Goal: Task Accomplishment & Management: Use online tool/utility

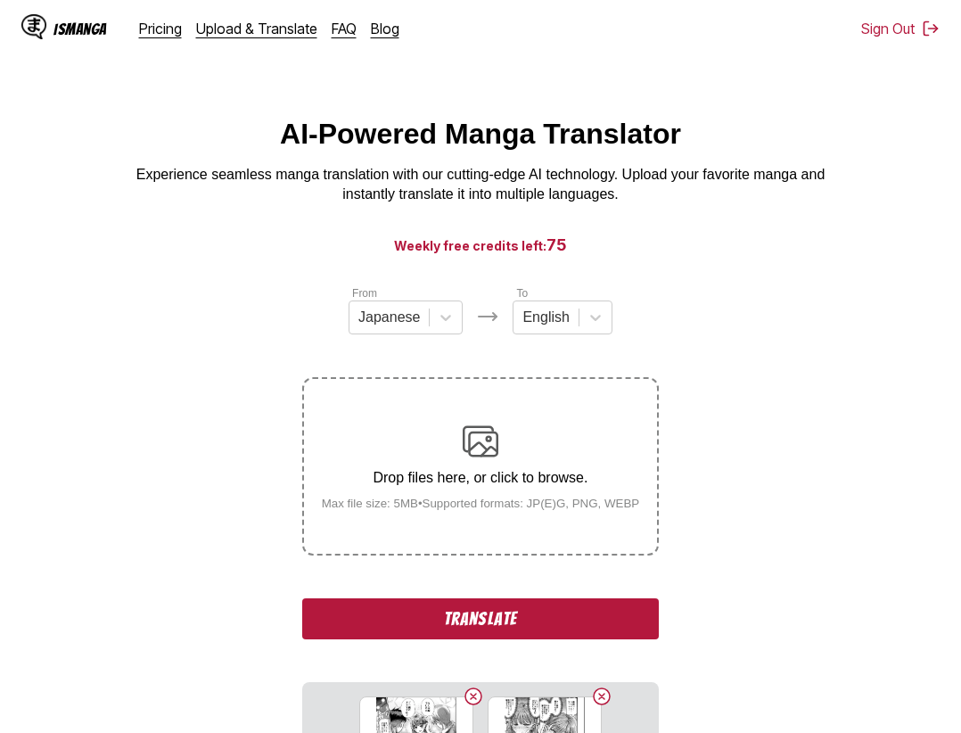
drag, startPoint x: 528, startPoint y: 620, endPoint x: 352, endPoint y: 46, distance: 599.5
click at [528, 619] on button "Translate" at bounding box center [480, 618] width 357 height 41
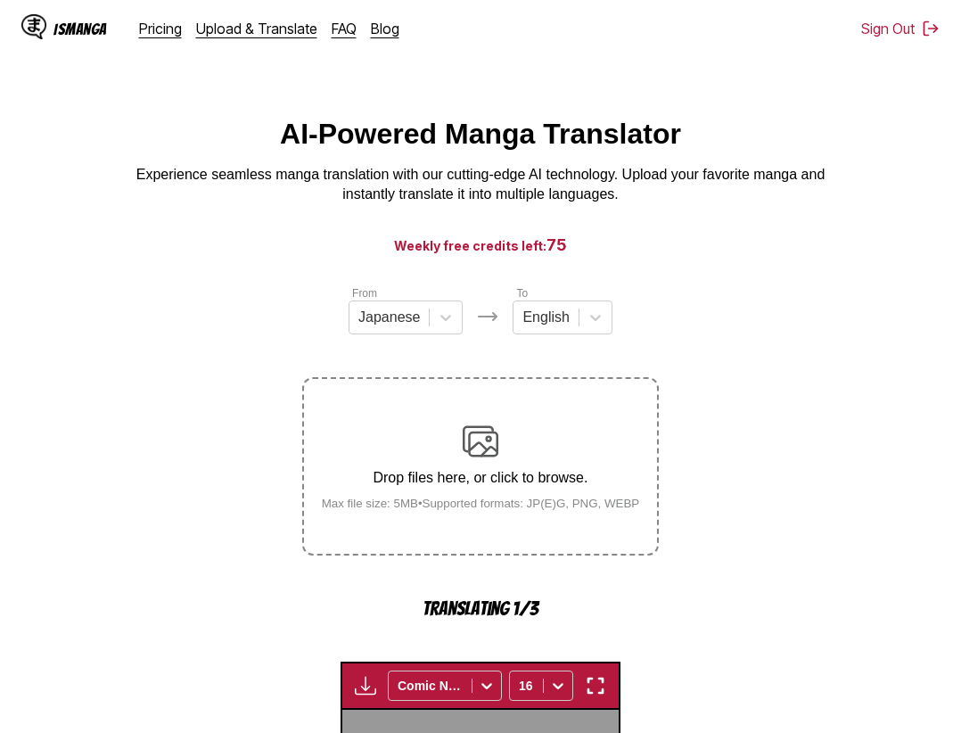
scroll to position [549, 0]
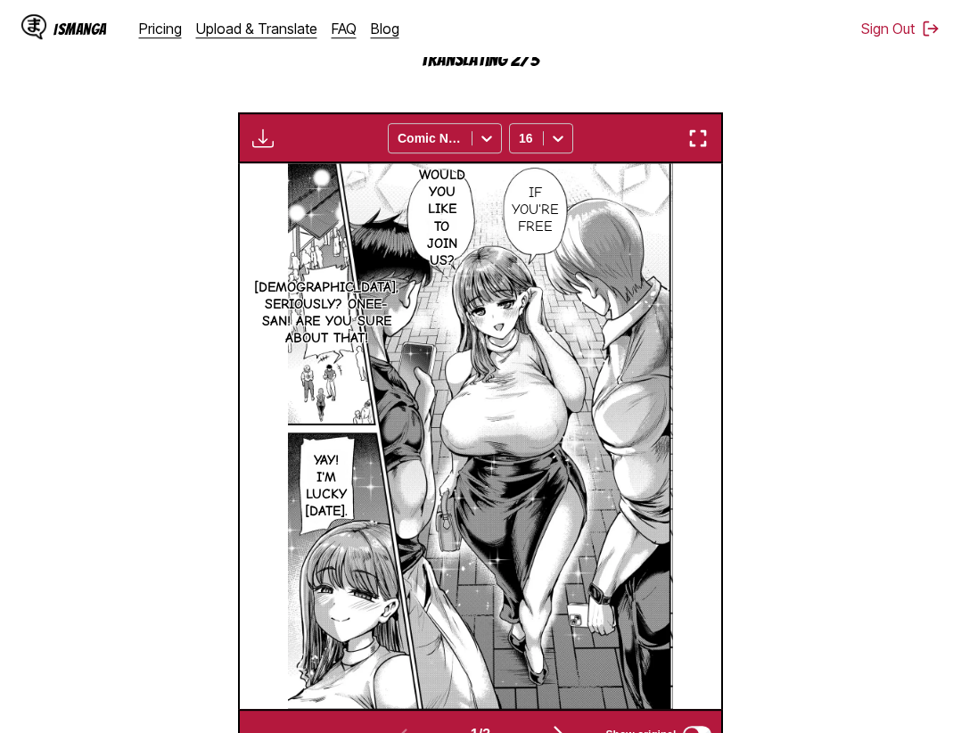
click at [694, 130] on img "button" at bounding box center [697, 137] width 21 height 21
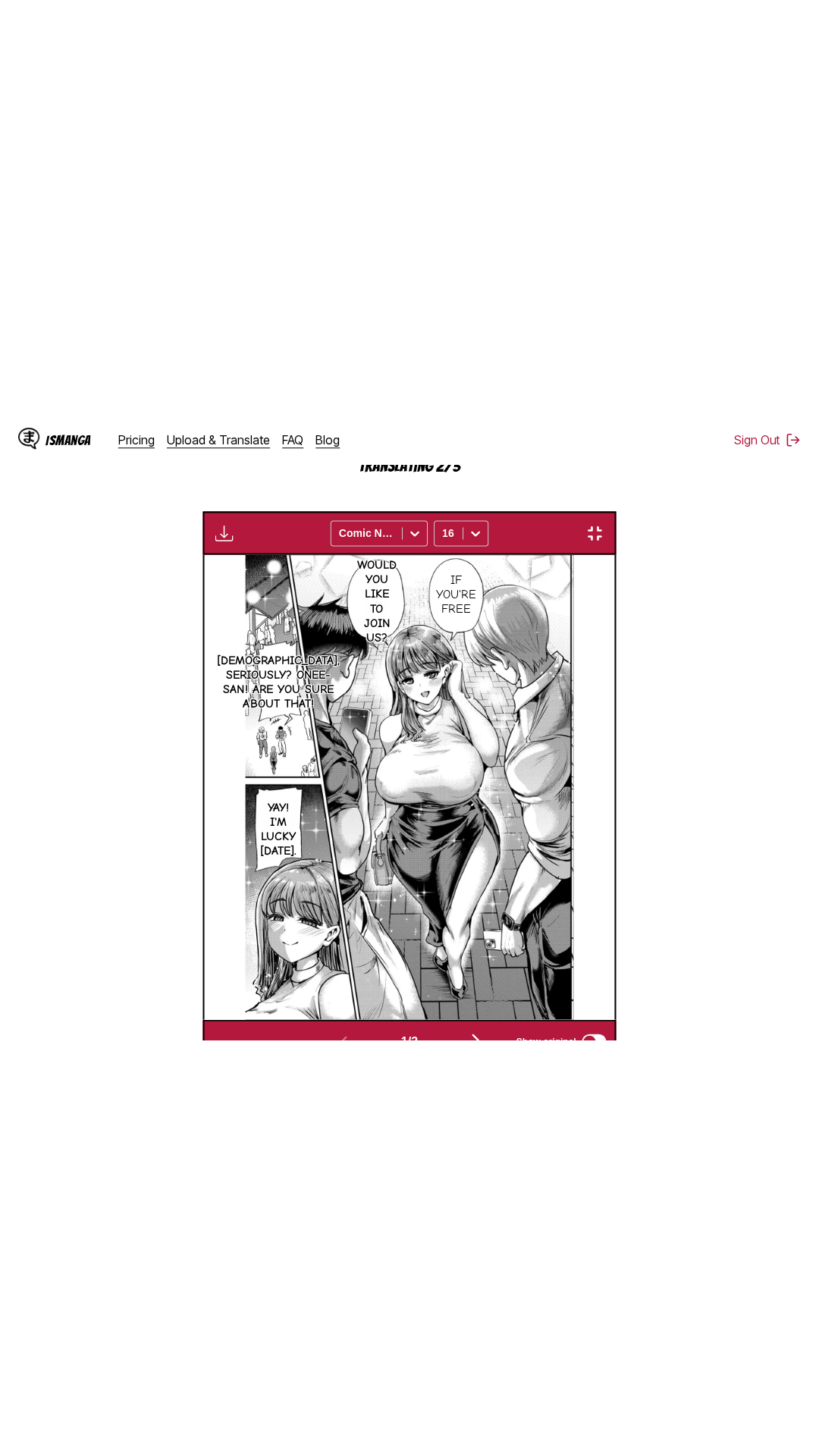
scroll to position [95, 0]
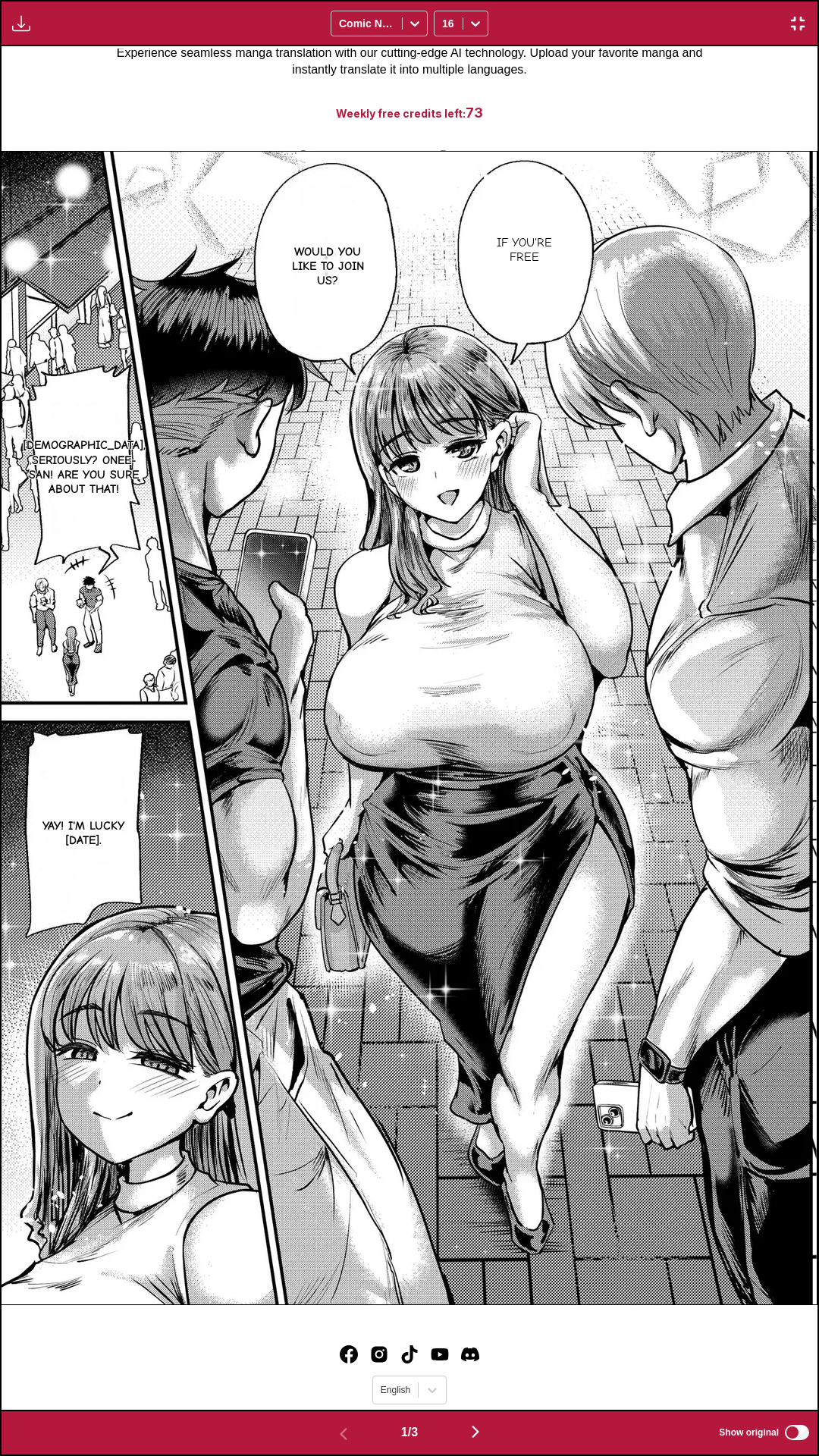
click at [617, 0] on div "Waiting for translations to be done... Comic Neue 16" at bounding box center [409, 23] width 819 height 46
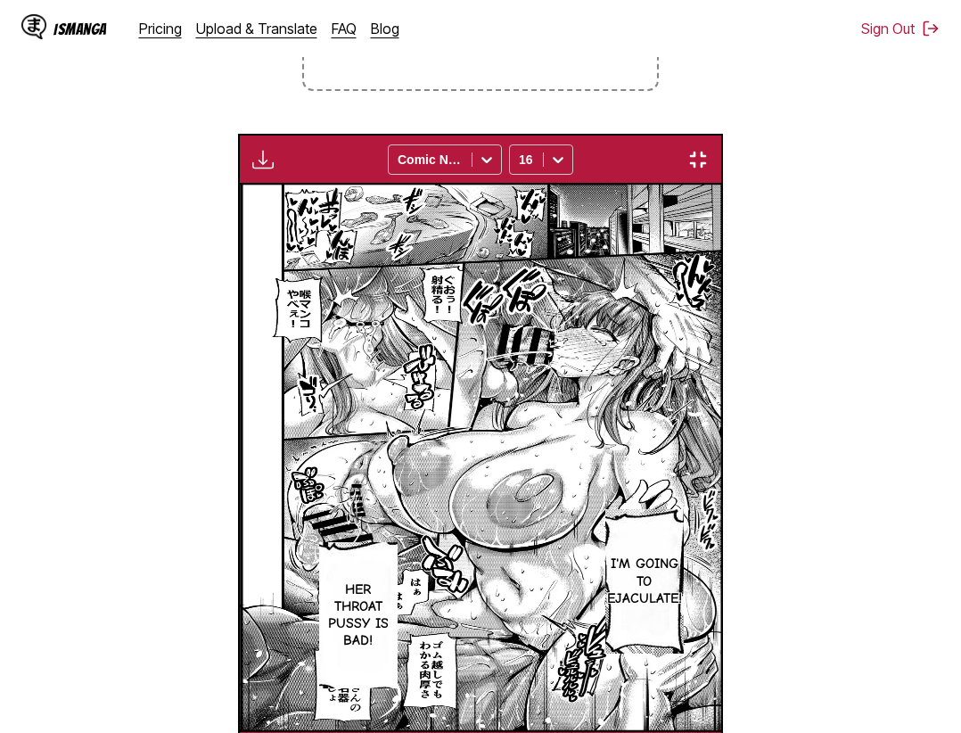
scroll to position [0, 964]
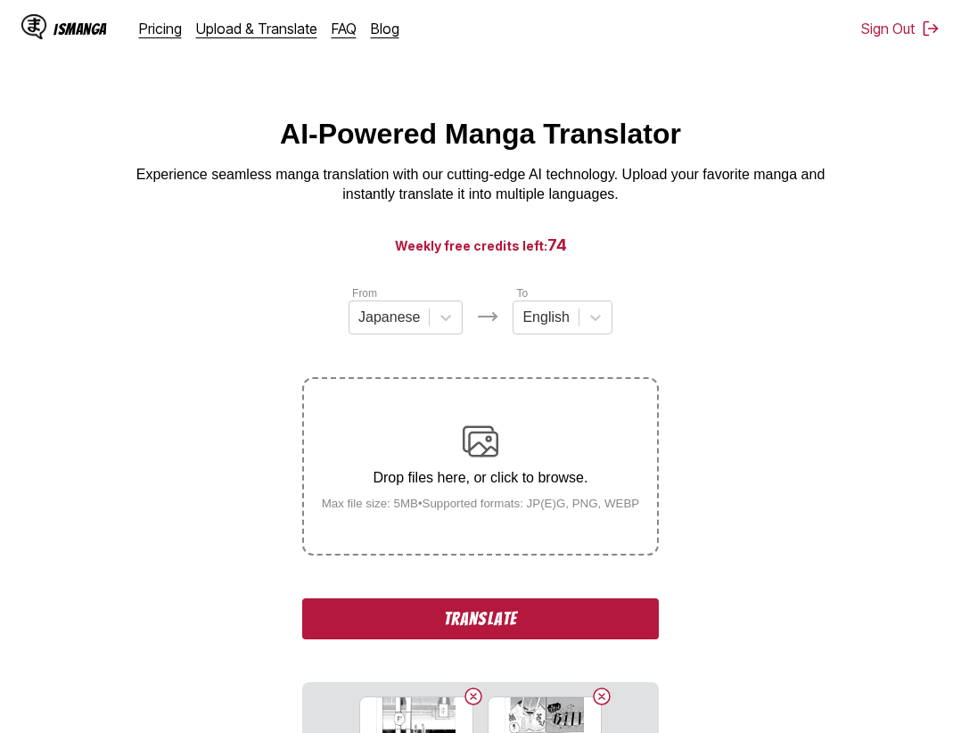
click at [537, 621] on button "Translate" at bounding box center [480, 618] width 357 height 41
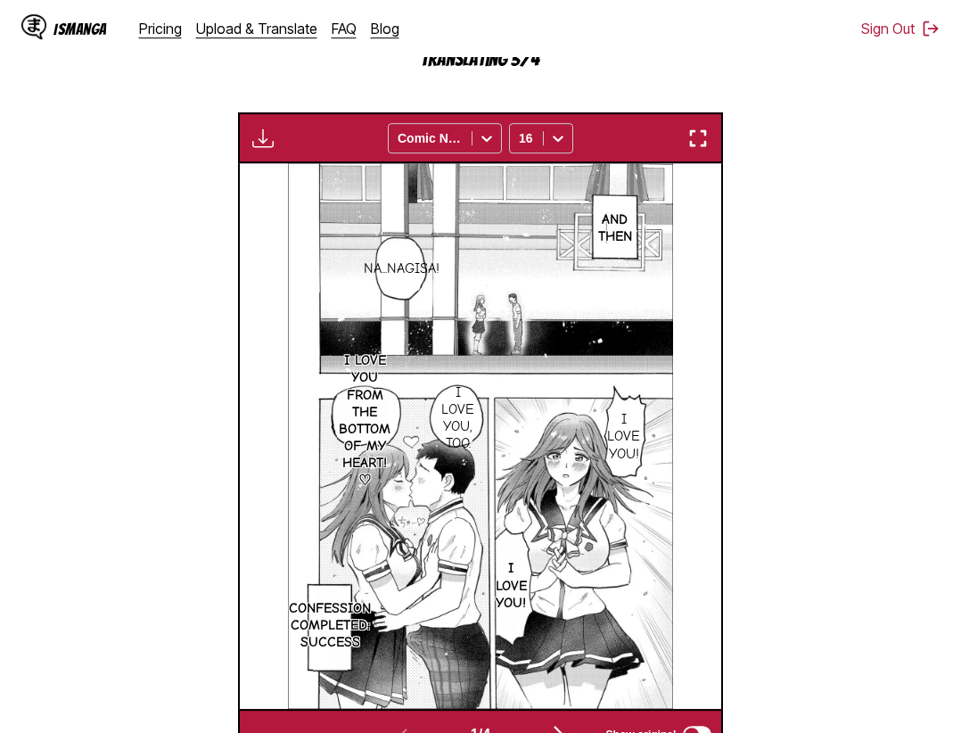
scroll to position [458, 0]
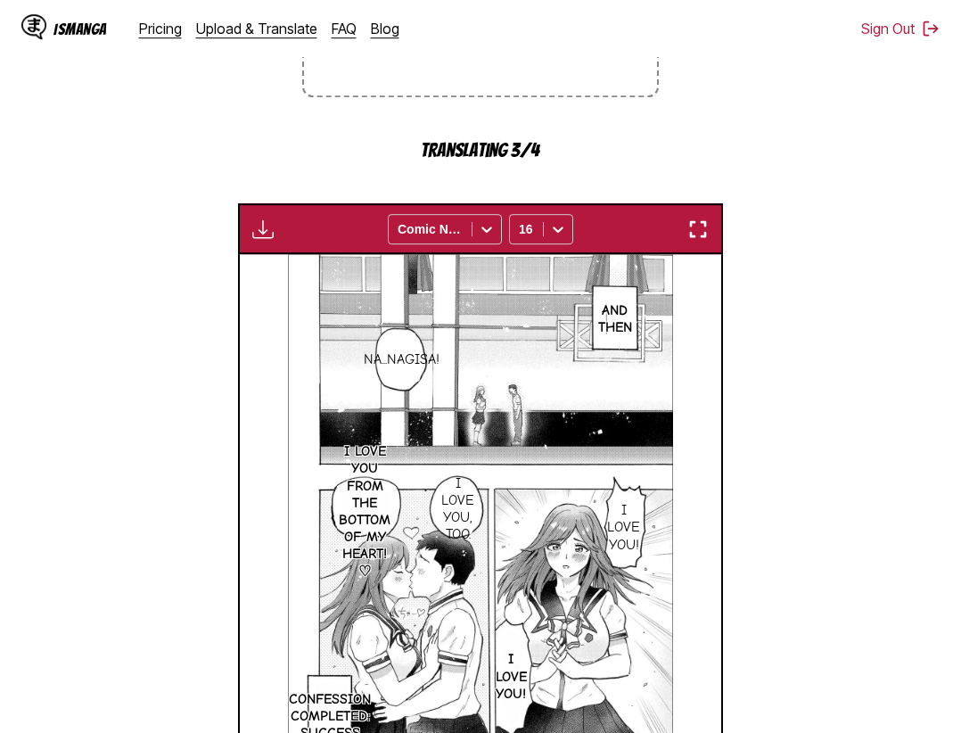
click at [711, 238] on button "button" at bounding box center [698, 228] width 32 height 23
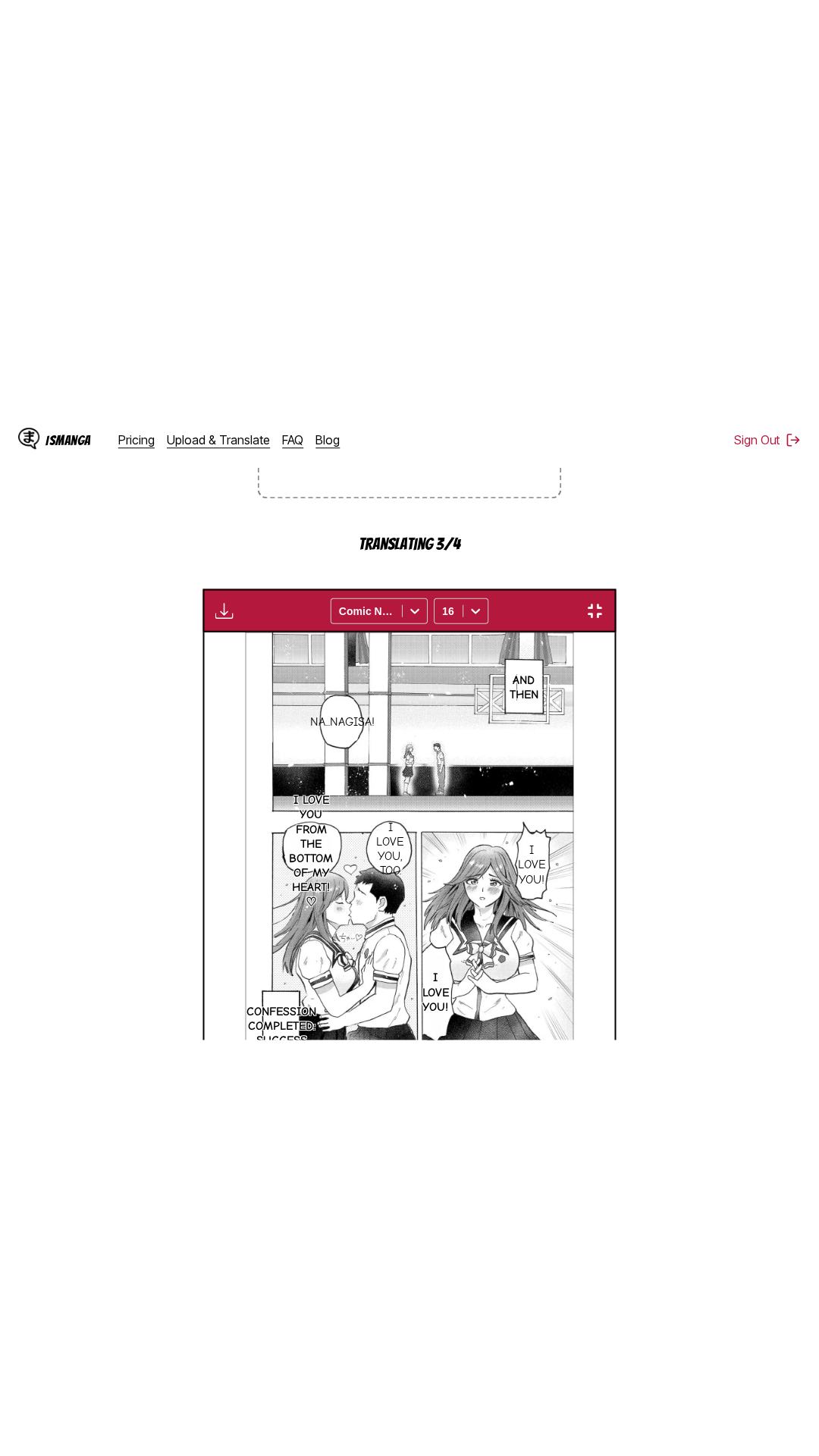
scroll to position [95, 0]
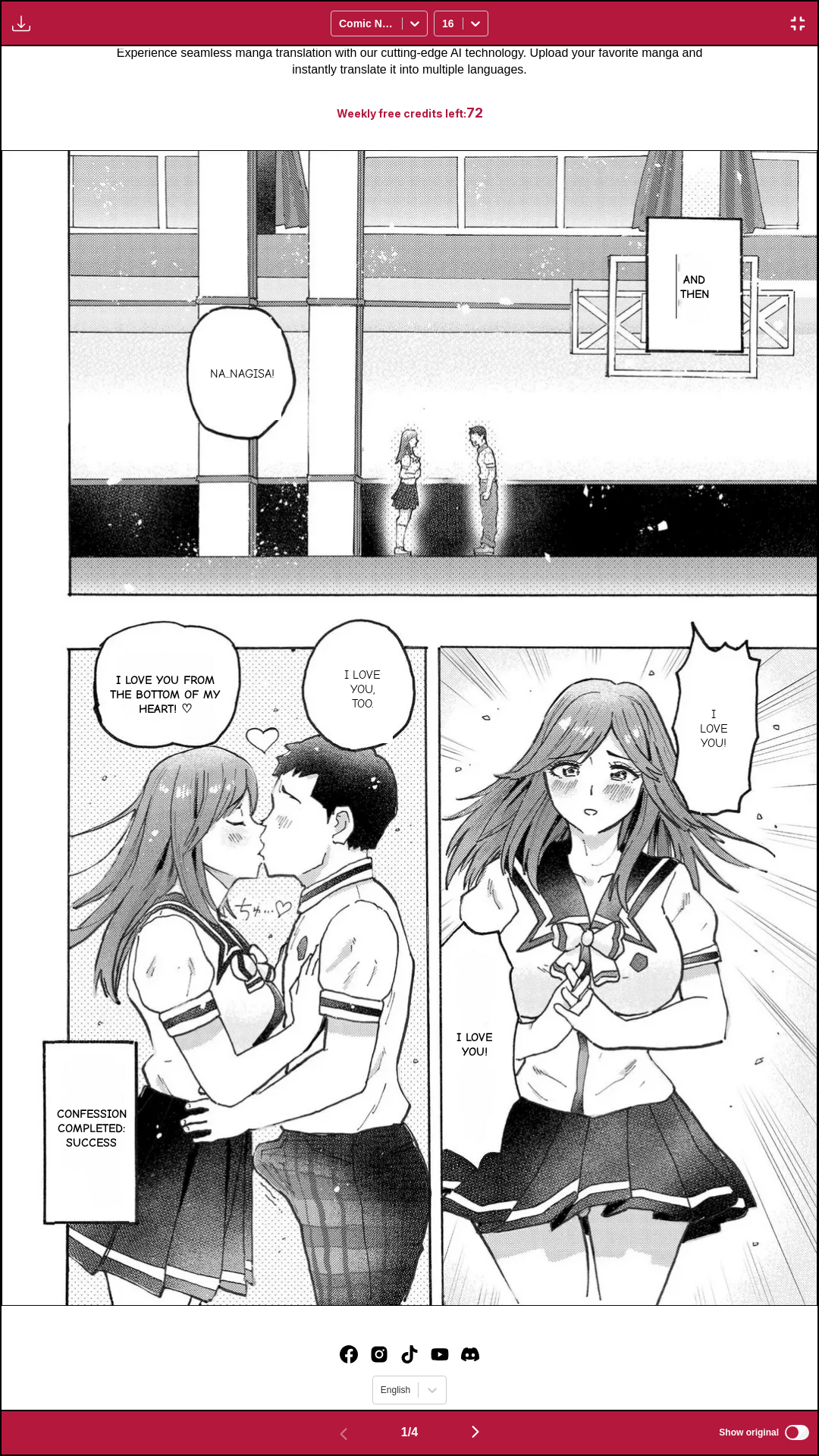
click at [672, 0] on div "Waiting for translations to be done... Comic Neue 16" at bounding box center [409, 23] width 819 height 46
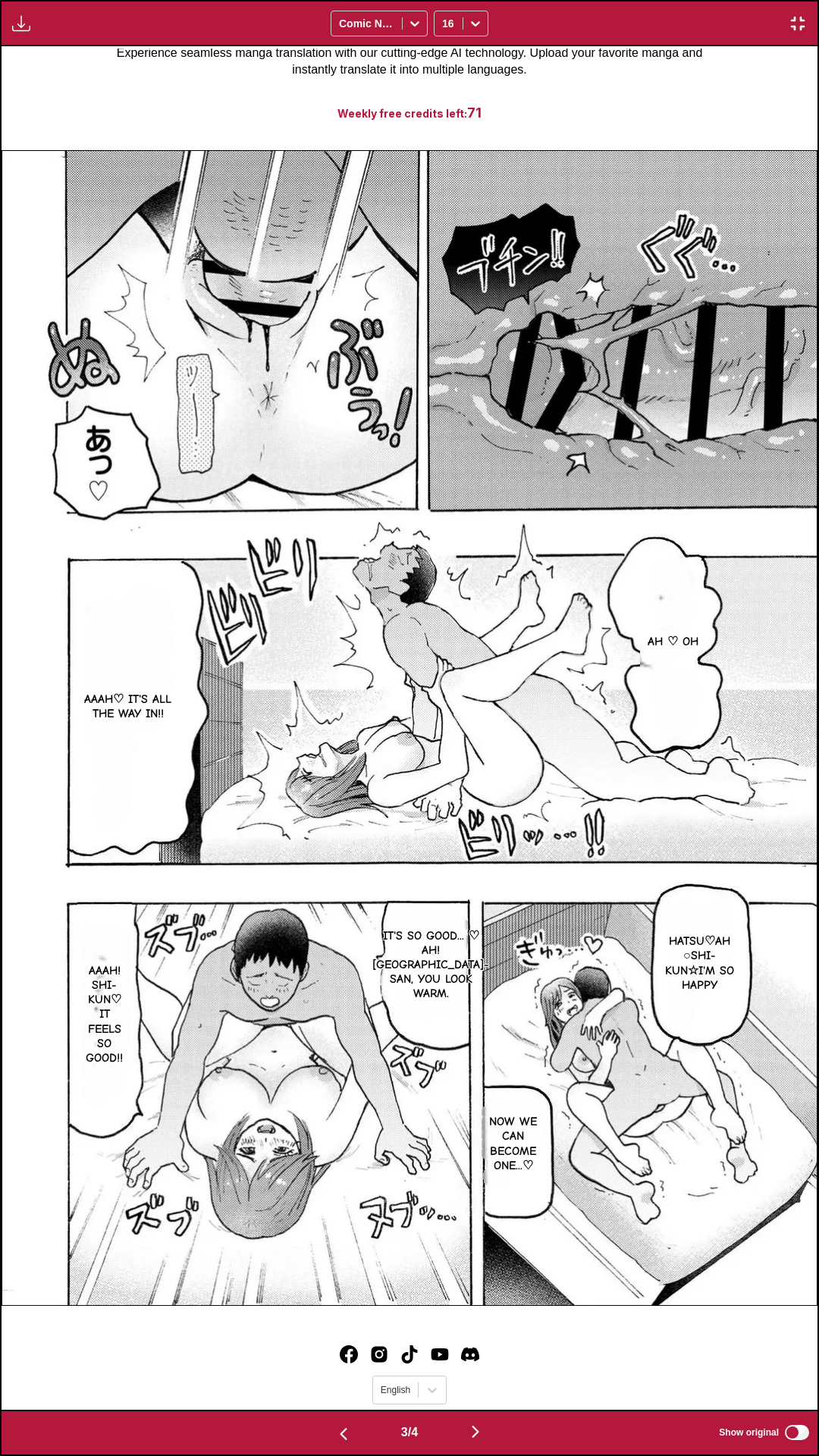
scroll to position [0, 1631]
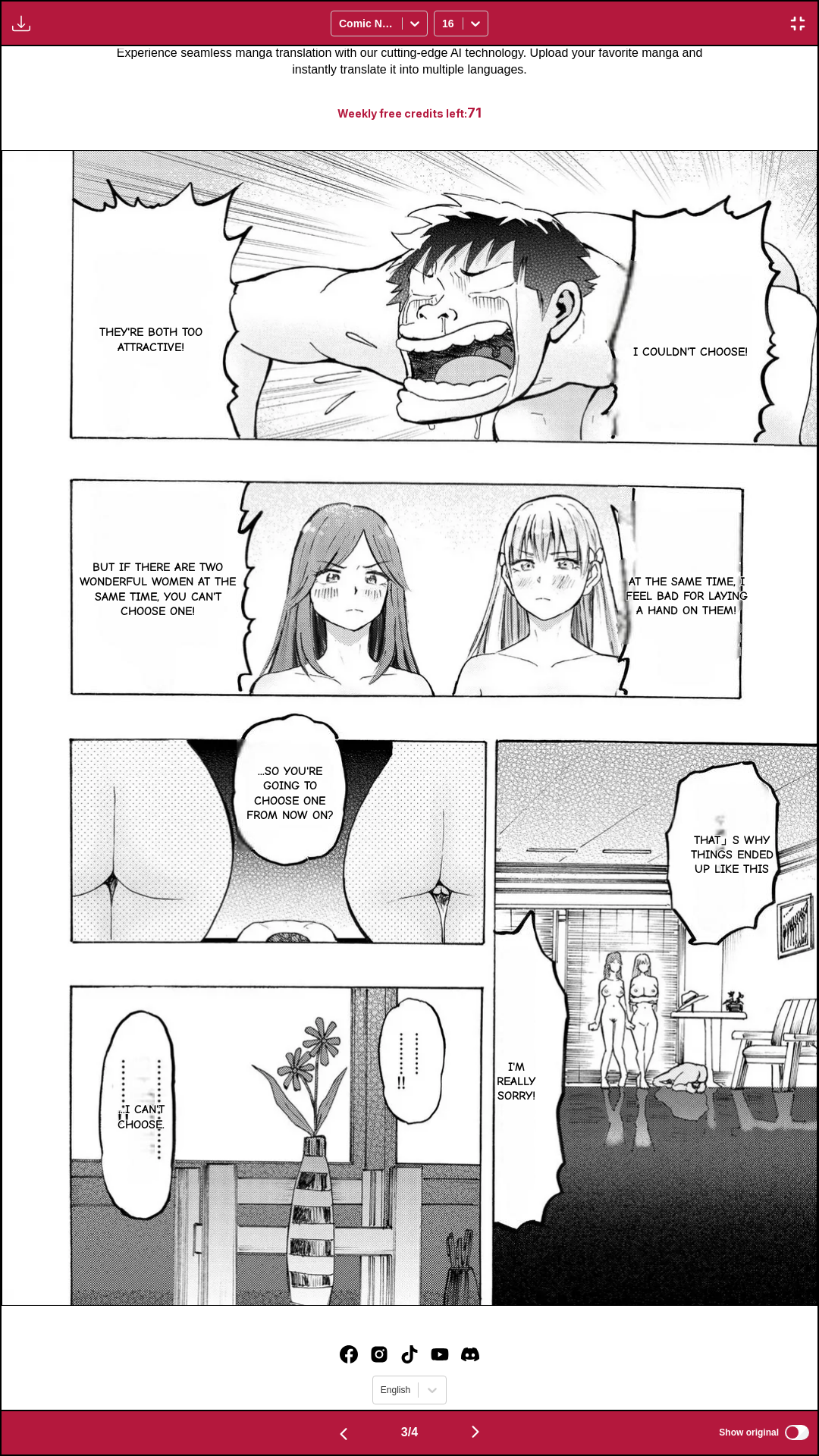
click at [799, 623] on label "Show original" at bounding box center [765, 1432] width 93 height 20
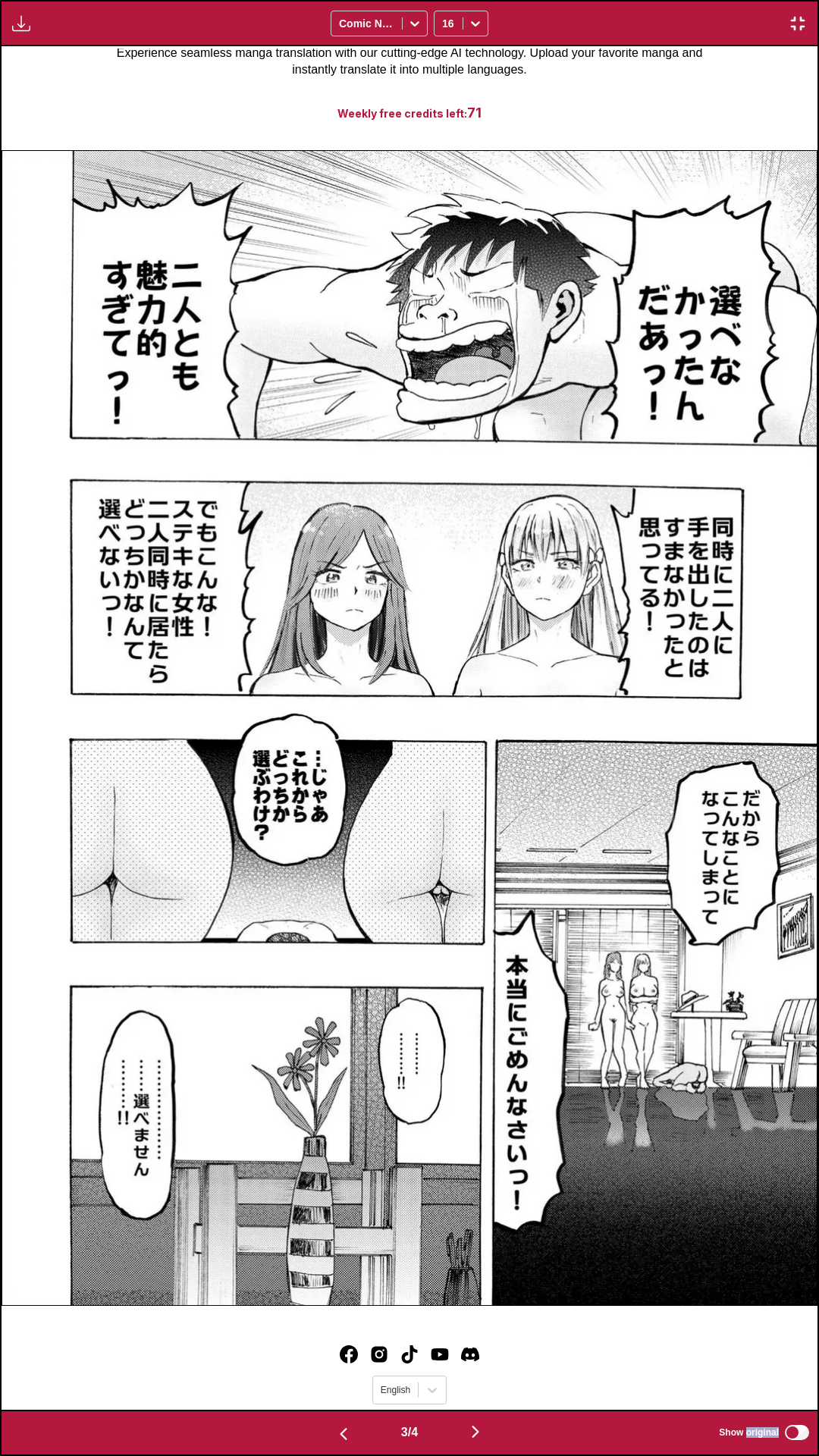
click at [799, 623] on label "Show original" at bounding box center [765, 1432] width 93 height 20
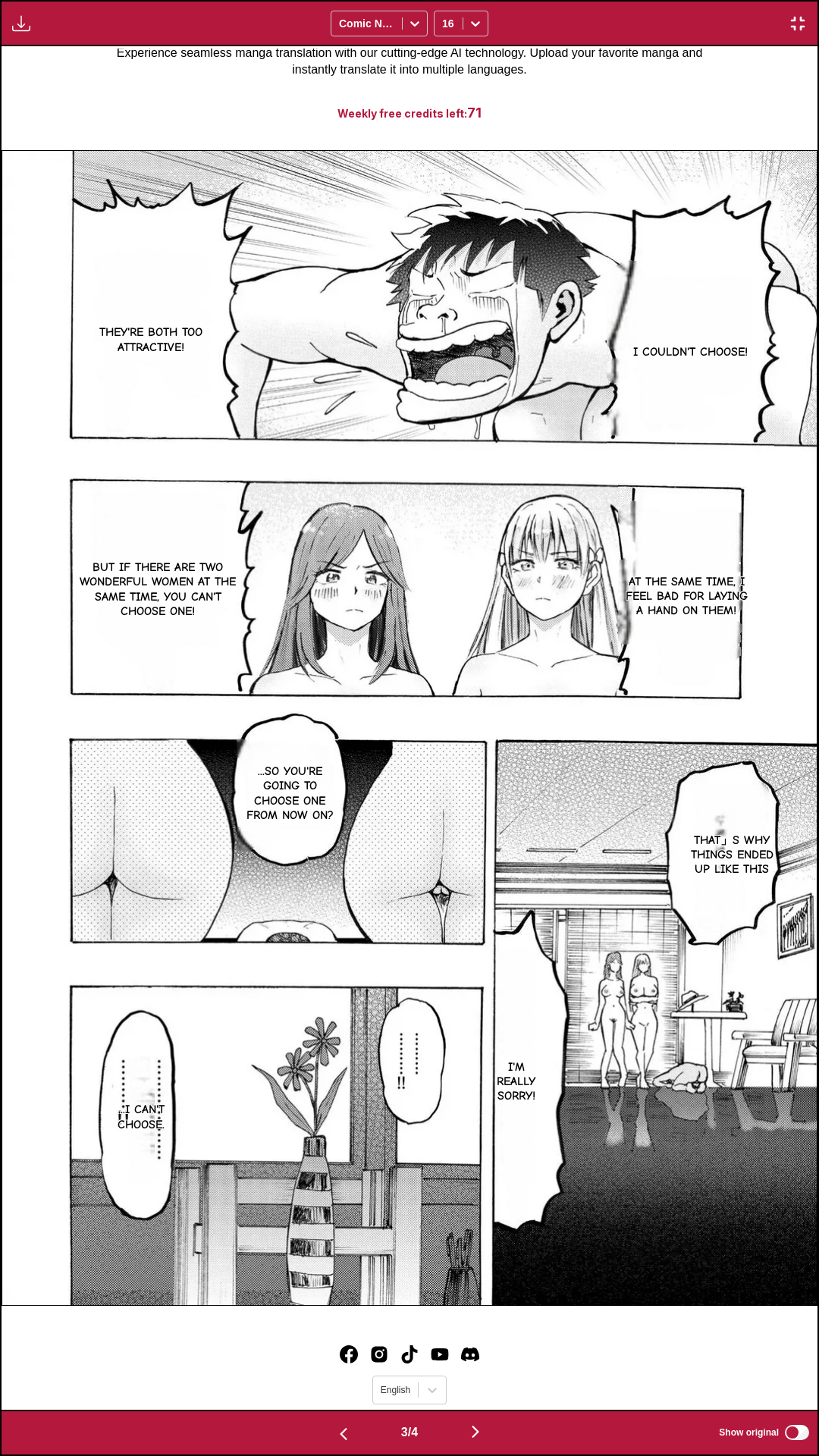
click at [684, 623] on div "3 / 4 Show original" at bounding box center [409, 1433] width 819 height 46
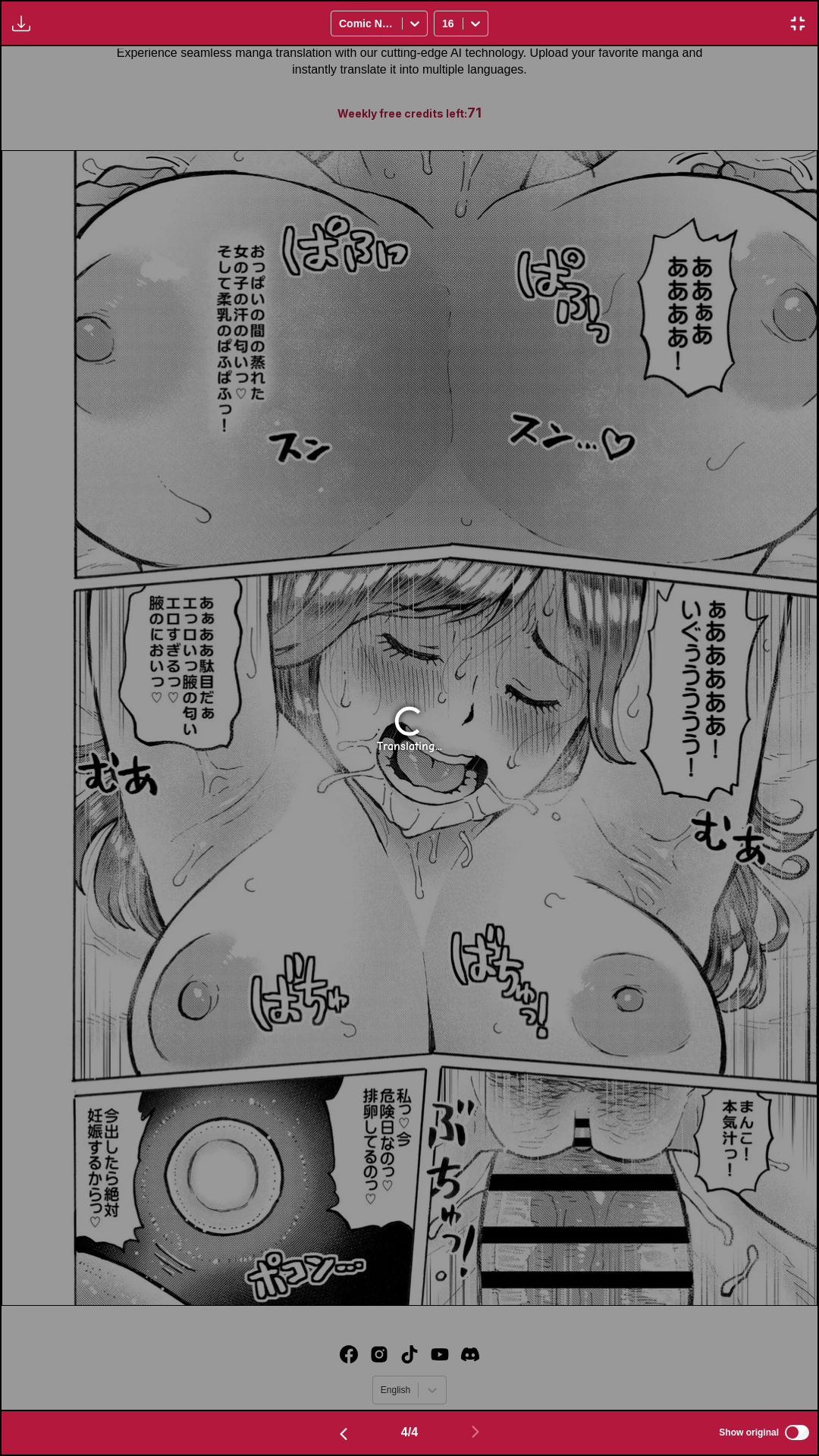
click at [803, 18] on img "button" at bounding box center [797, 23] width 18 height 18
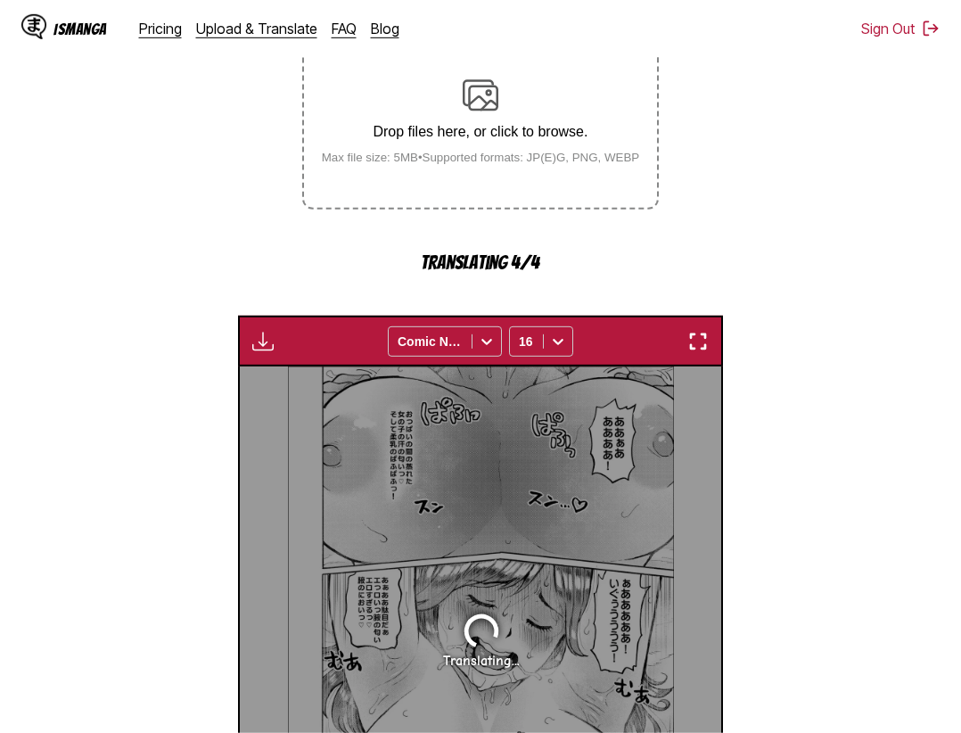
scroll to position [255, 0]
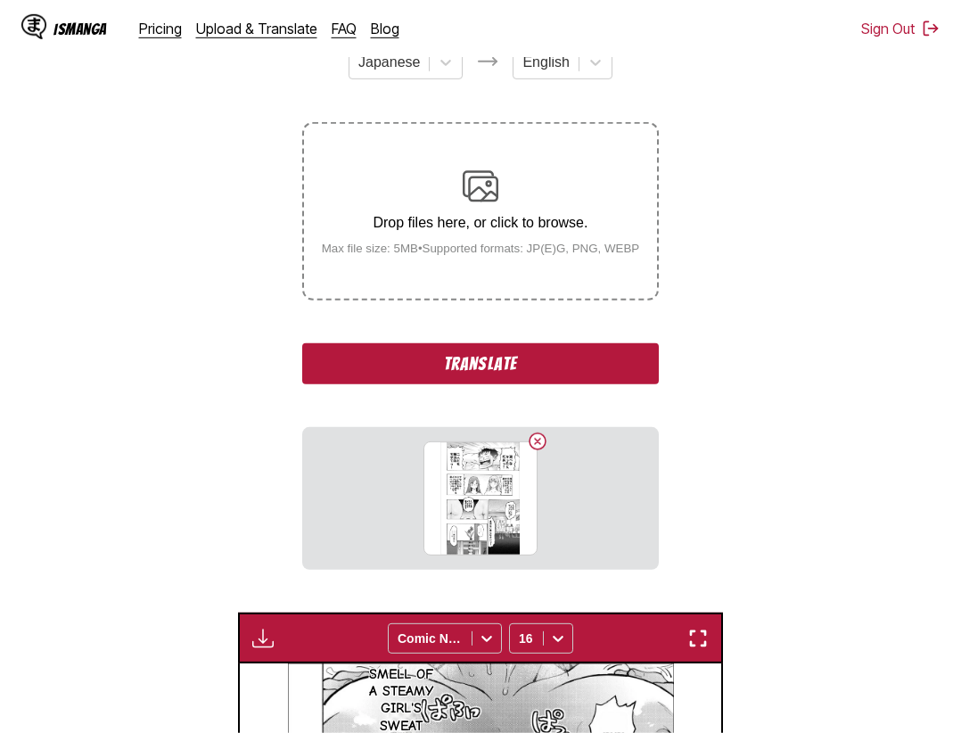
click at [614, 363] on button "Translate" at bounding box center [480, 363] width 357 height 41
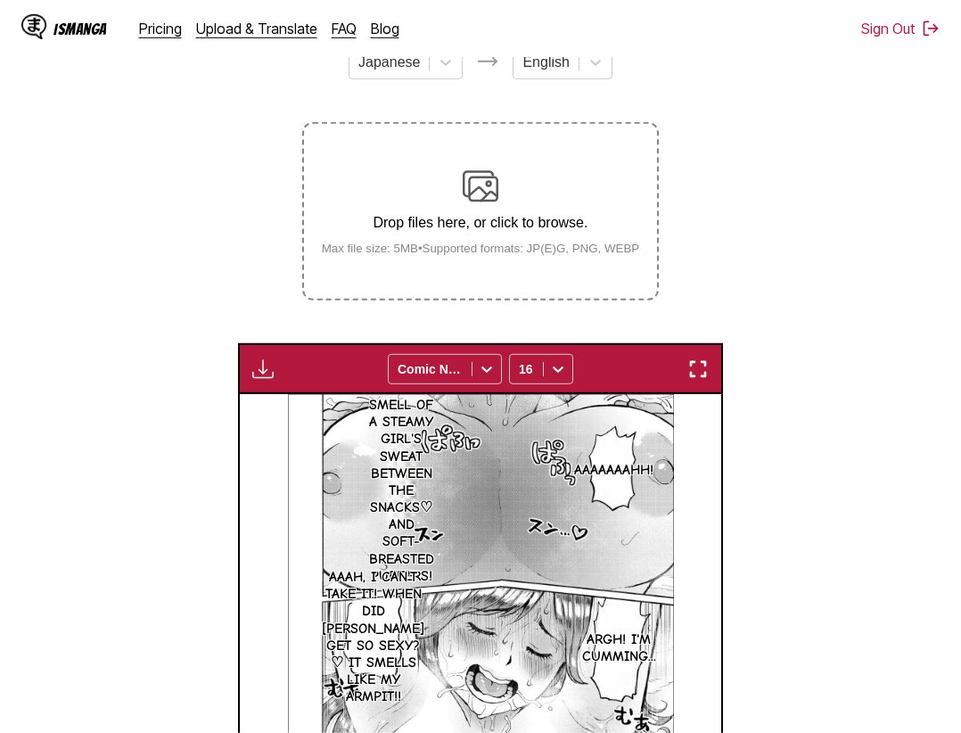
click at [708, 379] on img "button" at bounding box center [697, 368] width 21 height 21
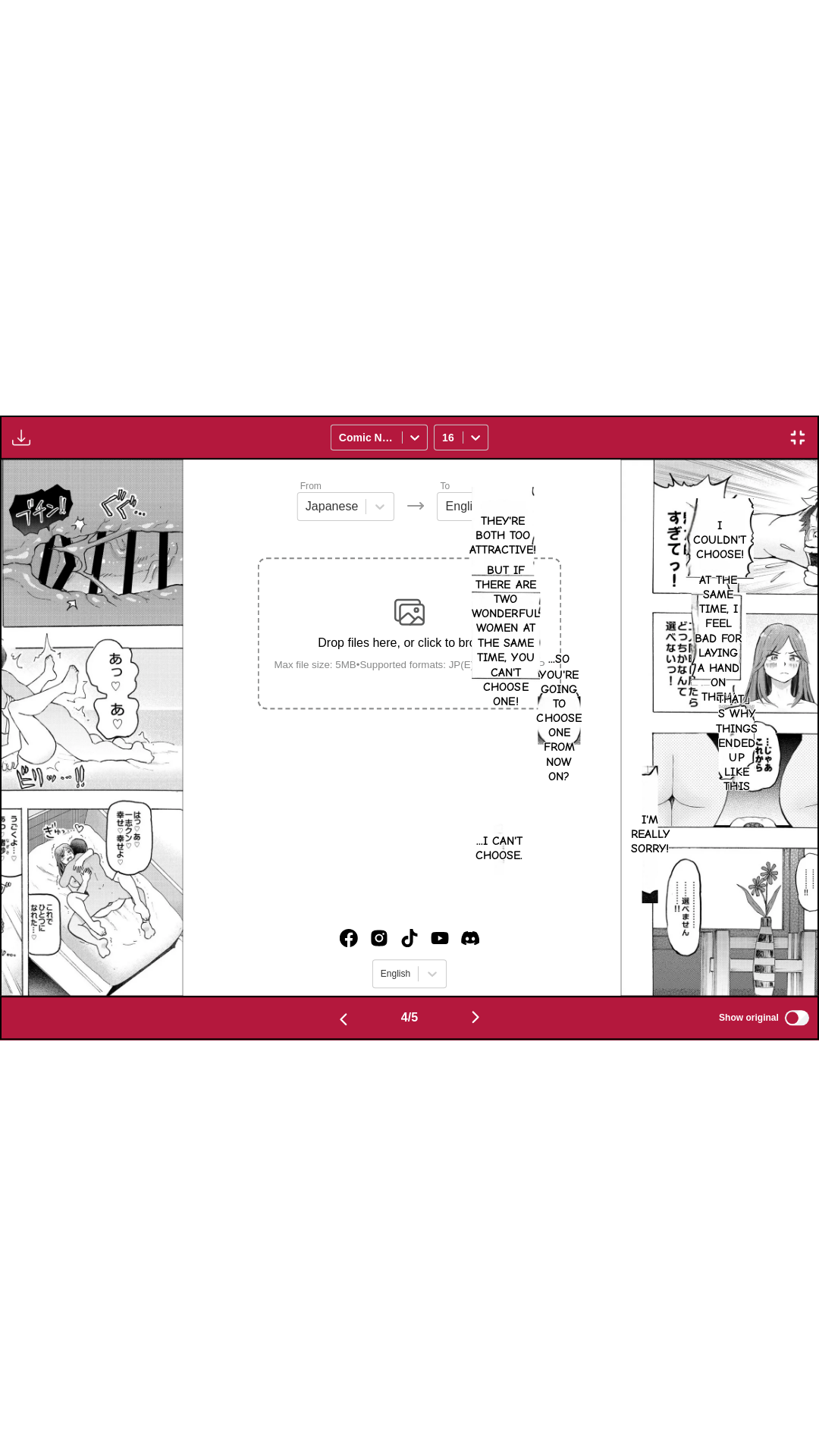
scroll to position [0, 2447]
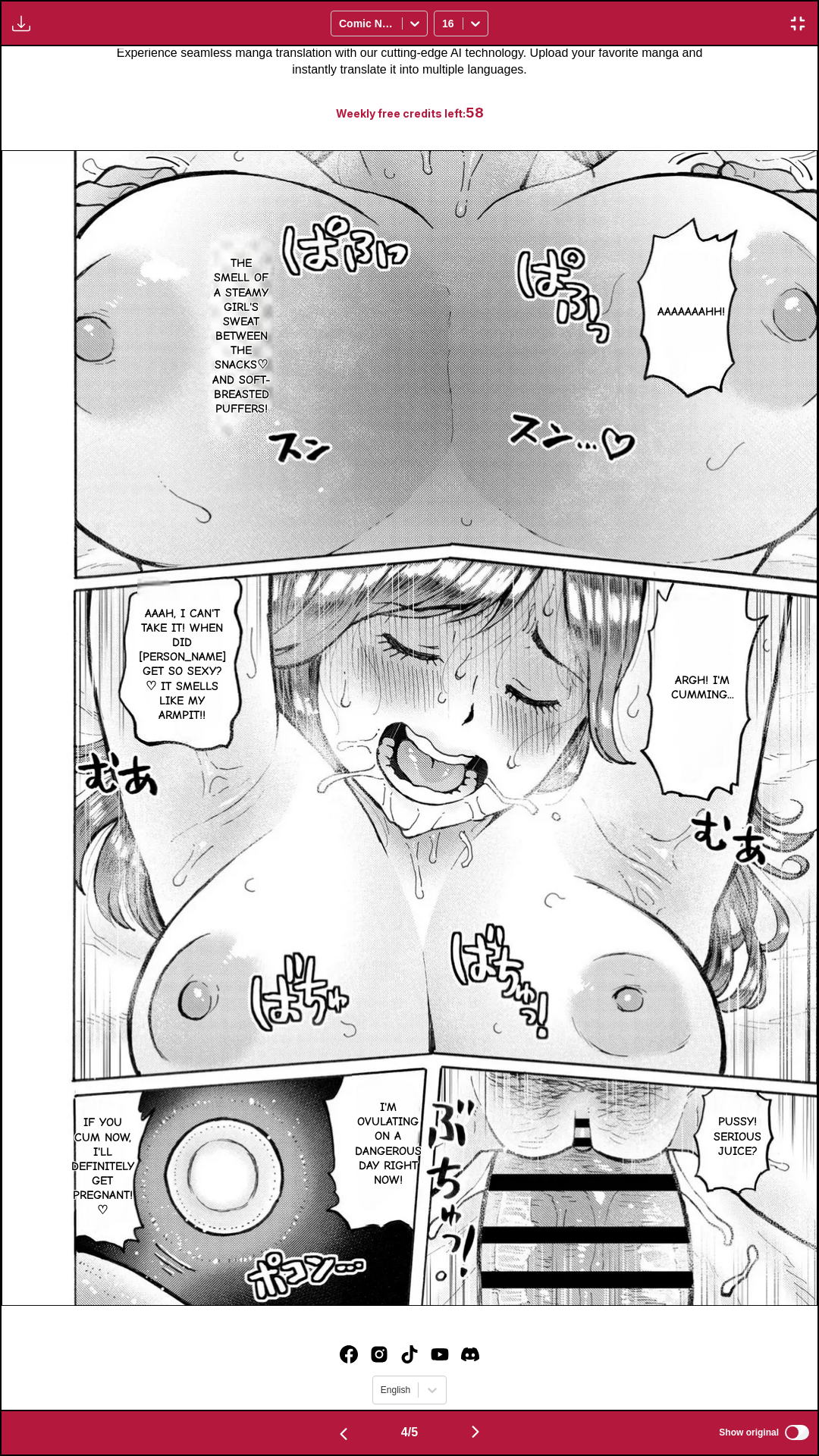
click at [594, 0] on div "Download Panel Download All Comic Neue 16" at bounding box center [409, 23] width 819 height 46
click at [799, 10] on div "Download Panel Download All Comic Neue 16" at bounding box center [409, 23] width 819 height 46
click at [799, 38] on div "Download Panel Download All Comic Neue 16" at bounding box center [409, 23] width 819 height 46
click at [803, 25] on img "button" at bounding box center [797, 23] width 18 height 18
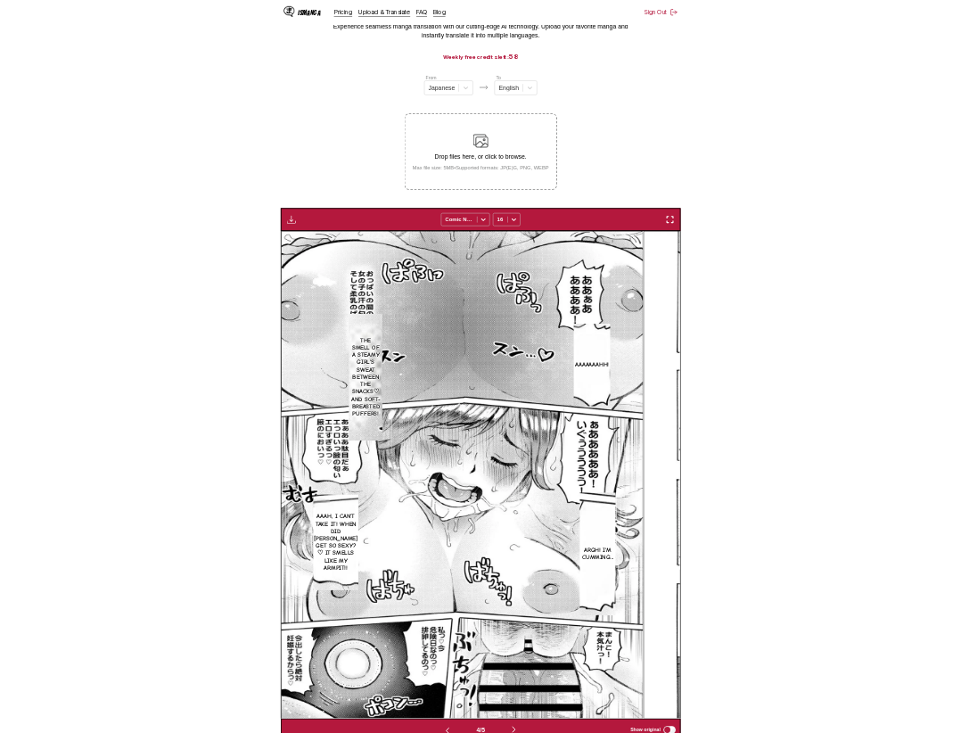
scroll to position [0, 1445]
